Goal: Check status: Check status

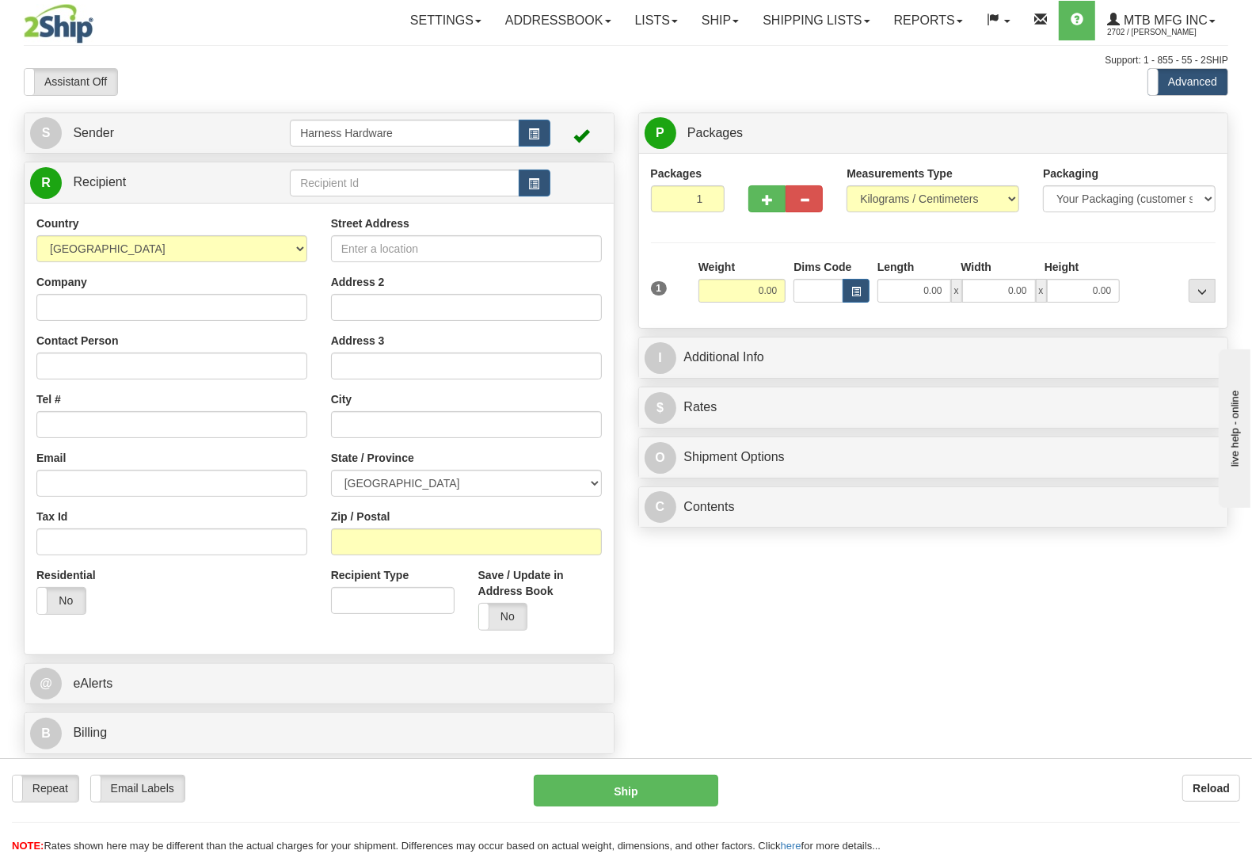
click at [825, 40] on nav "Toggle navigation Settings Shipping Preferences Fields Preferences New" at bounding box center [733, 20] width 993 height 41
click at [814, 22] on link "Shipping lists" at bounding box center [816, 21] width 131 height 40
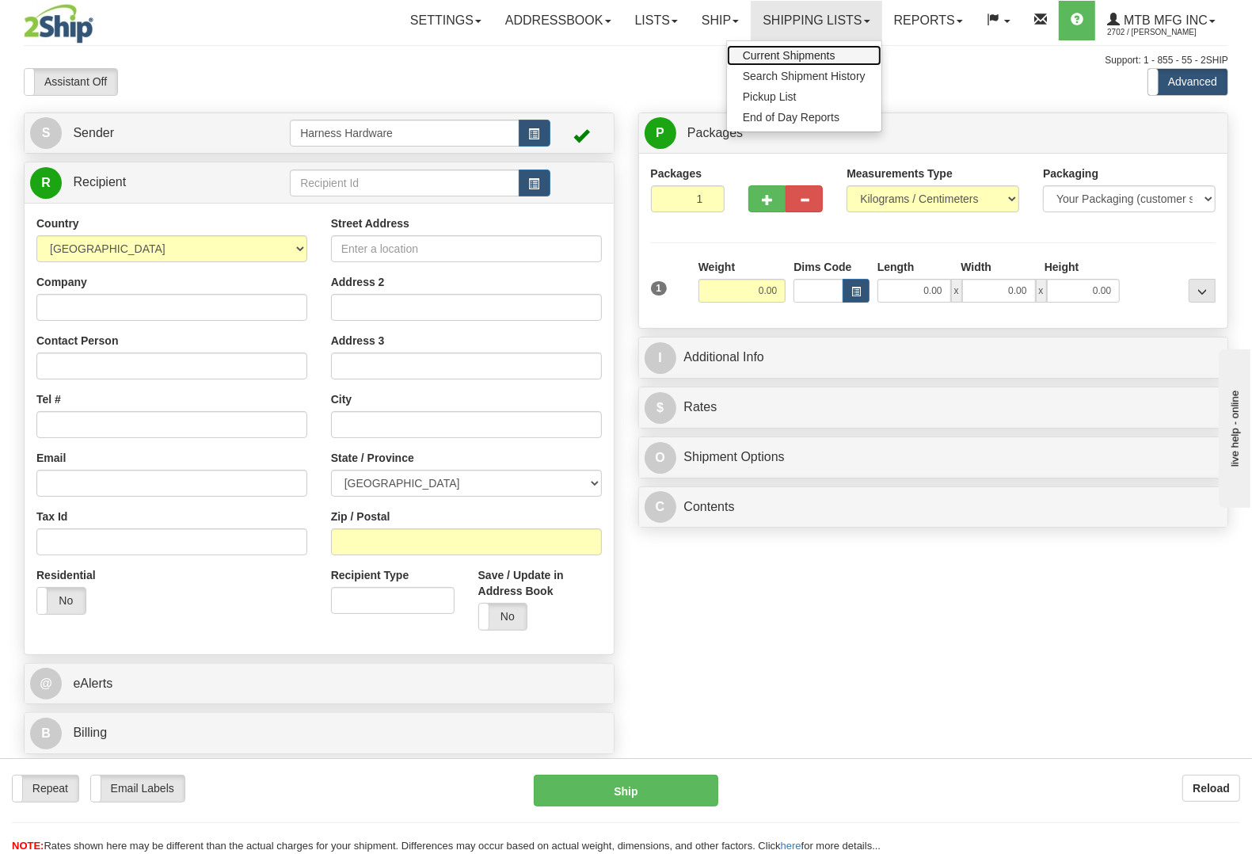
click at [788, 54] on span "Current Shipments" at bounding box center [789, 55] width 93 height 13
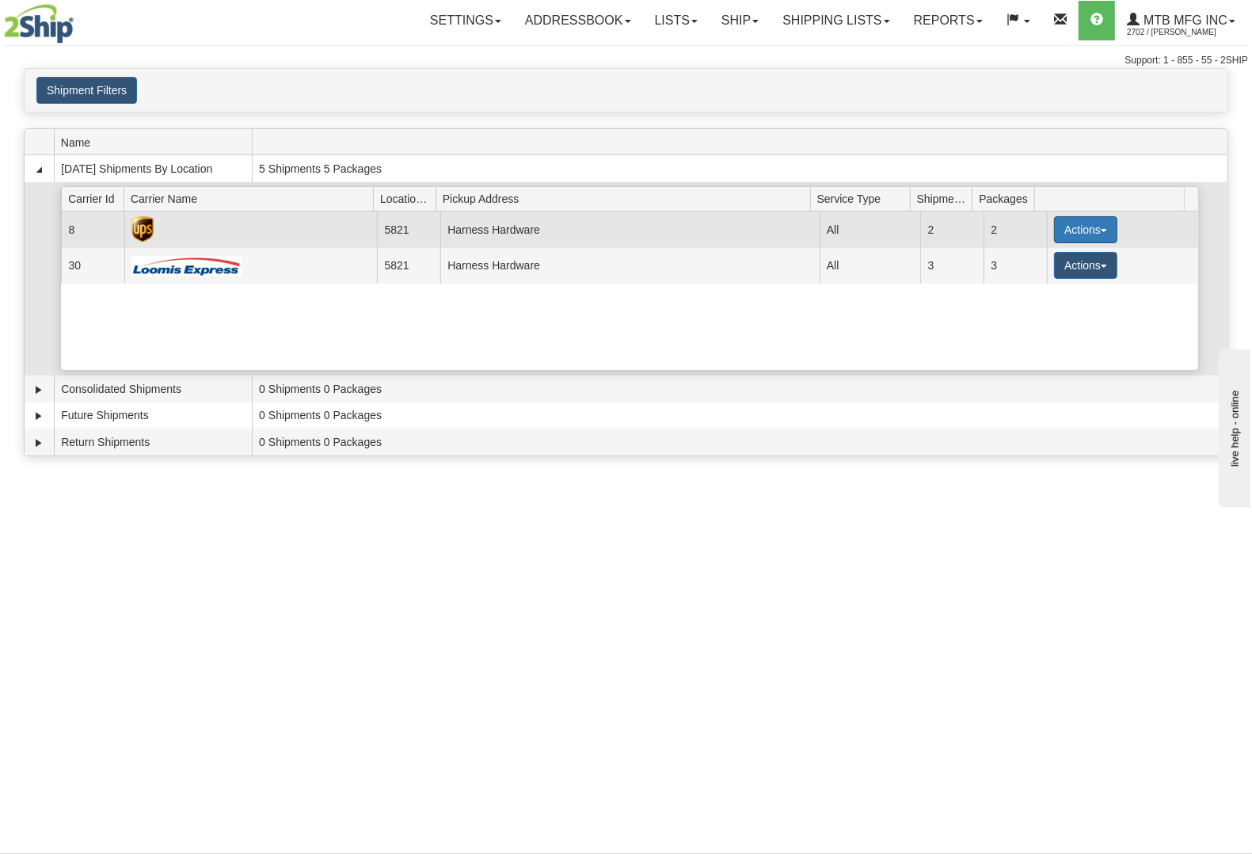
click at [1082, 234] on button "Actions" at bounding box center [1085, 229] width 63 height 27
click at [1047, 265] on span "Details" at bounding box center [1027, 258] width 43 height 11
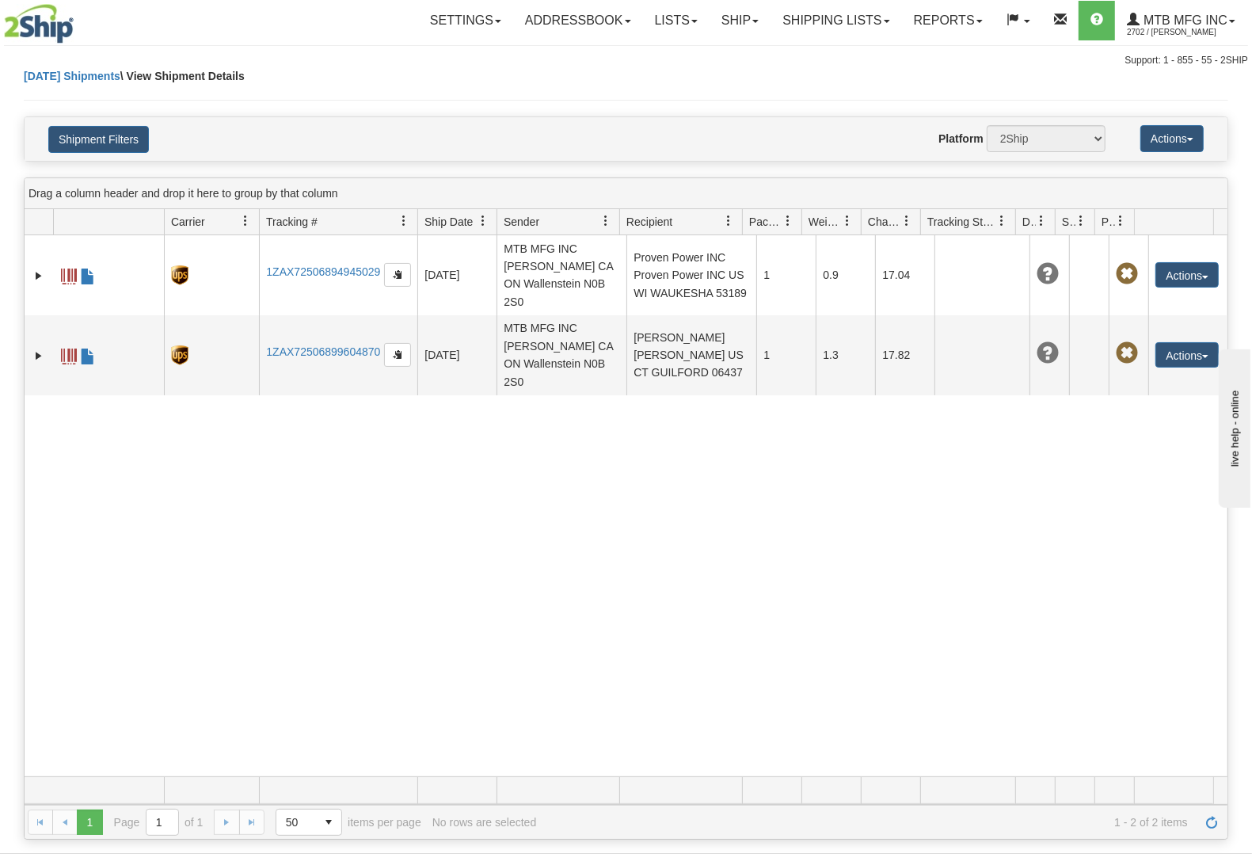
click at [63, 154] on div "Shipment Filters Website Agent Nothing selected Client User Platform 2Ship Impo…" at bounding box center [626, 139] width 1203 height 44
click at [76, 79] on link "Today Shipments" at bounding box center [72, 76] width 97 height 13
